Goal: Find specific page/section: Find specific page/section

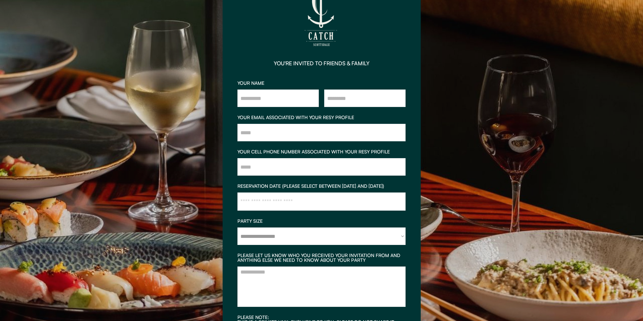
scroll to position [42, 0]
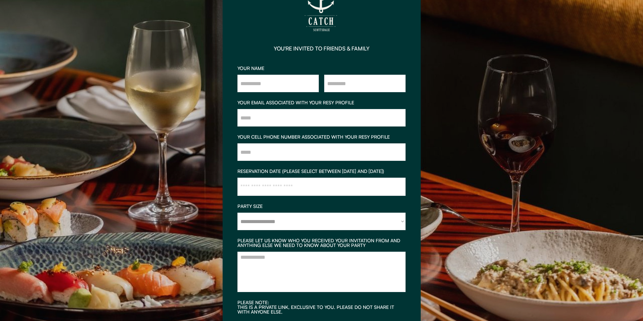
scroll to position [67, 0]
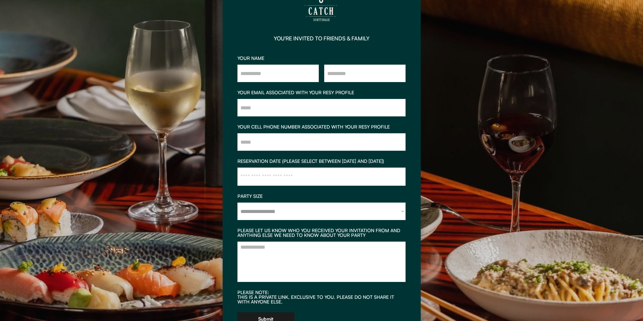
click at [290, 216] on select "**********" at bounding box center [322, 211] width 168 height 17
